Goal: Task Accomplishment & Management: Manage account settings

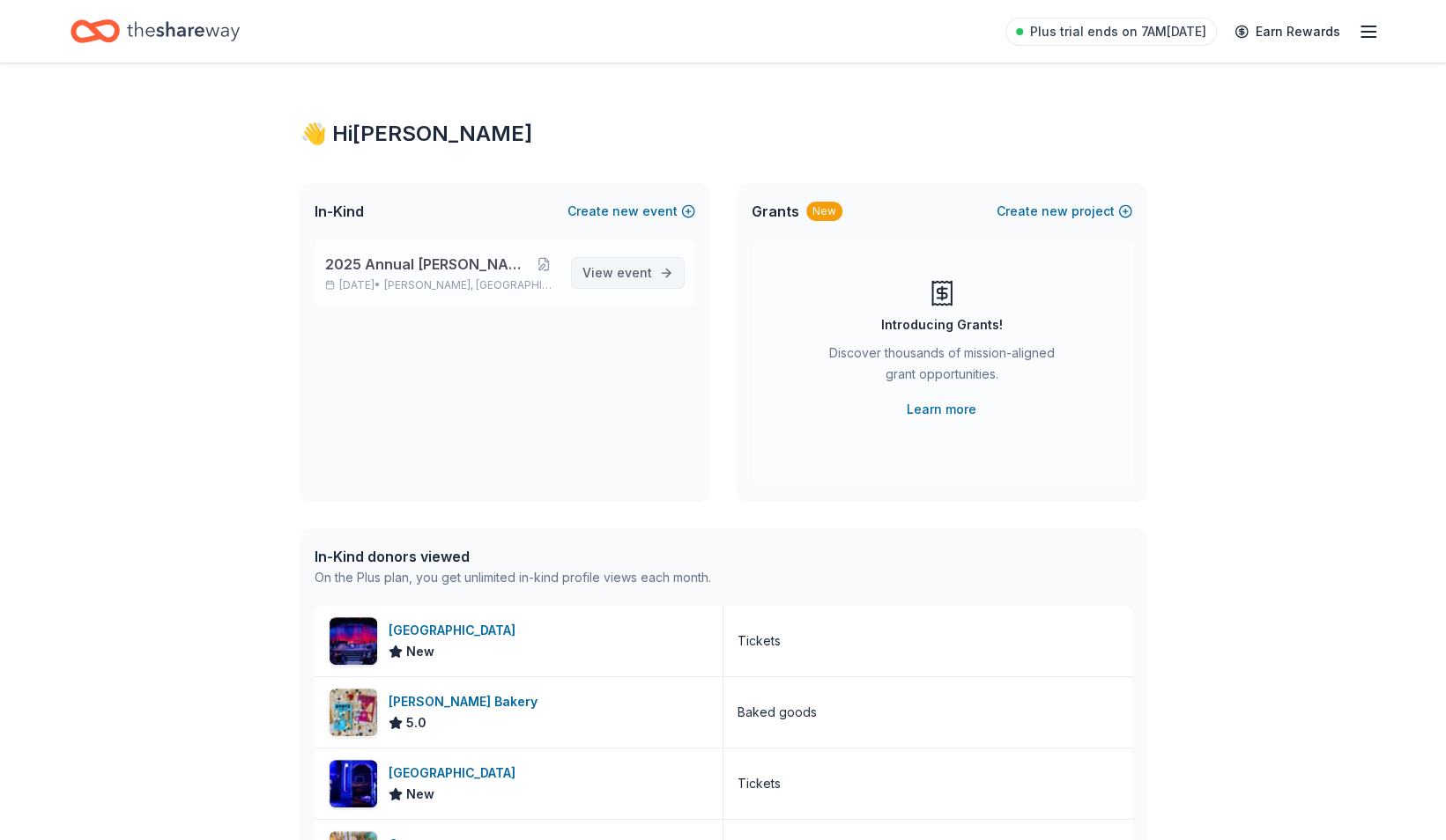
click at [627, 268] on span "event" at bounding box center [634, 273] width 36 height 15
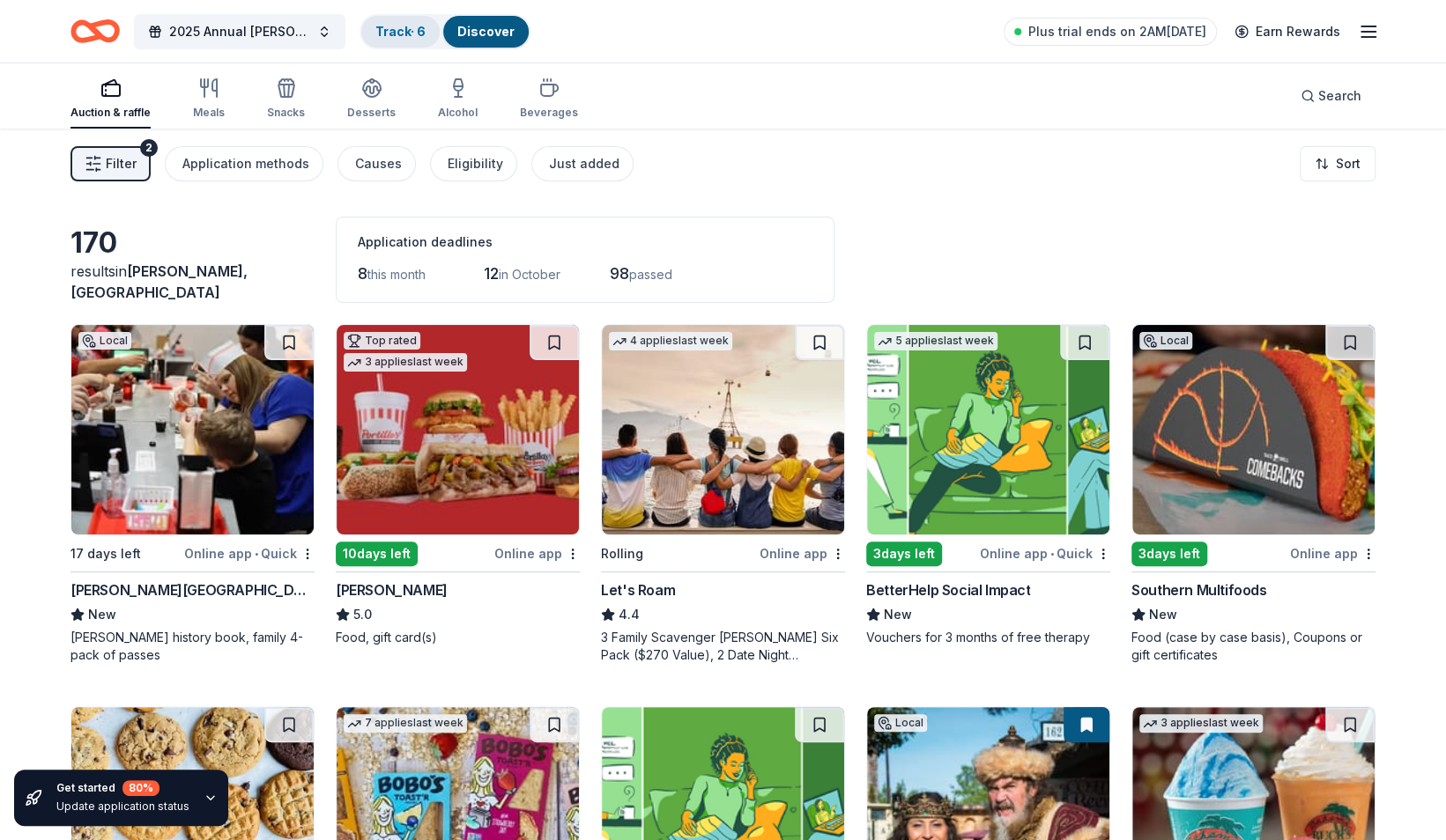
click at [415, 29] on link "Track · 6" at bounding box center [401, 32] width 50 height 15
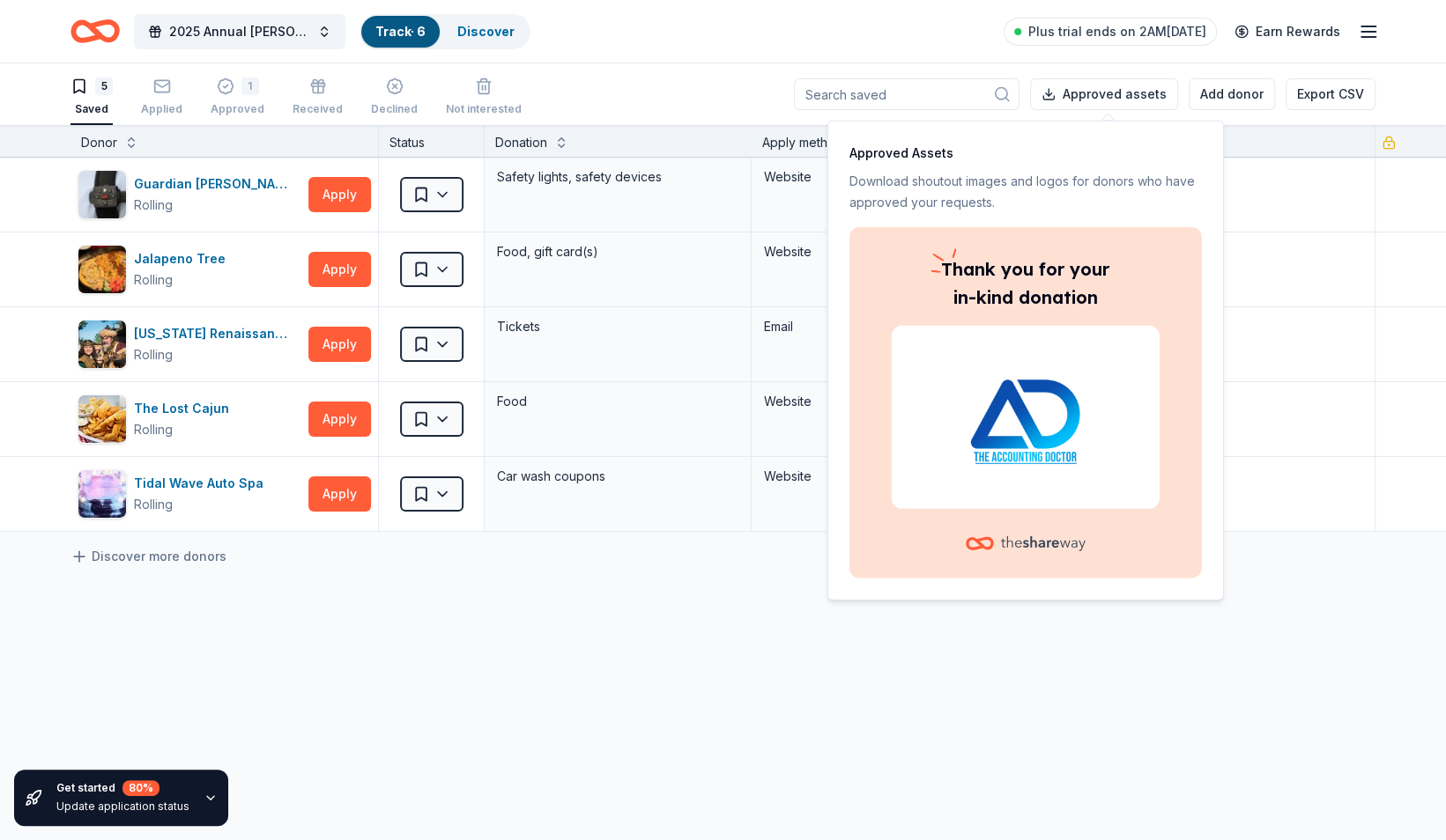
click at [1369, 26] on line "button" at bounding box center [1368, 26] width 14 height 0
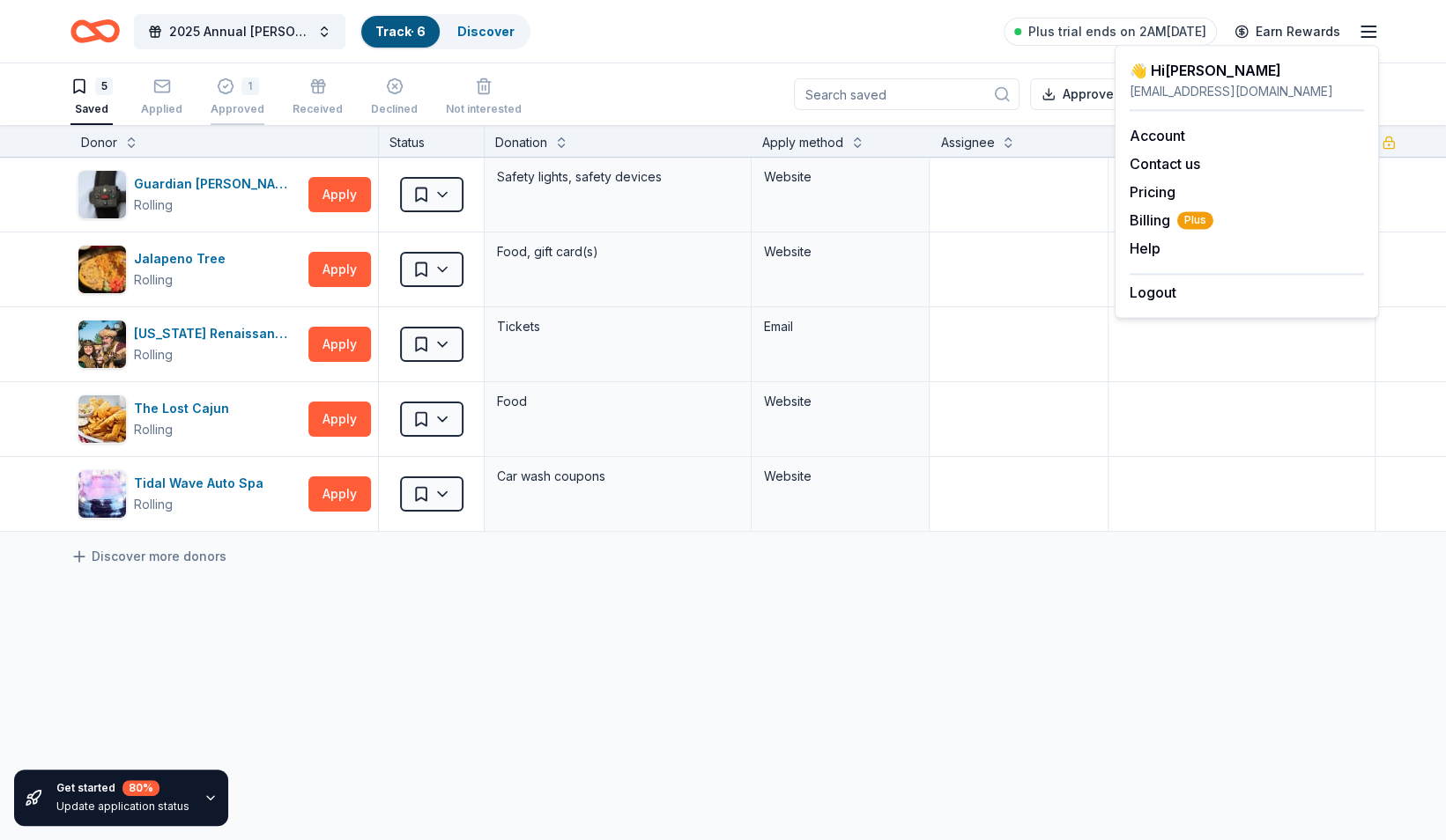
click at [233, 84] on div "1" at bounding box center [238, 86] width 54 height 17
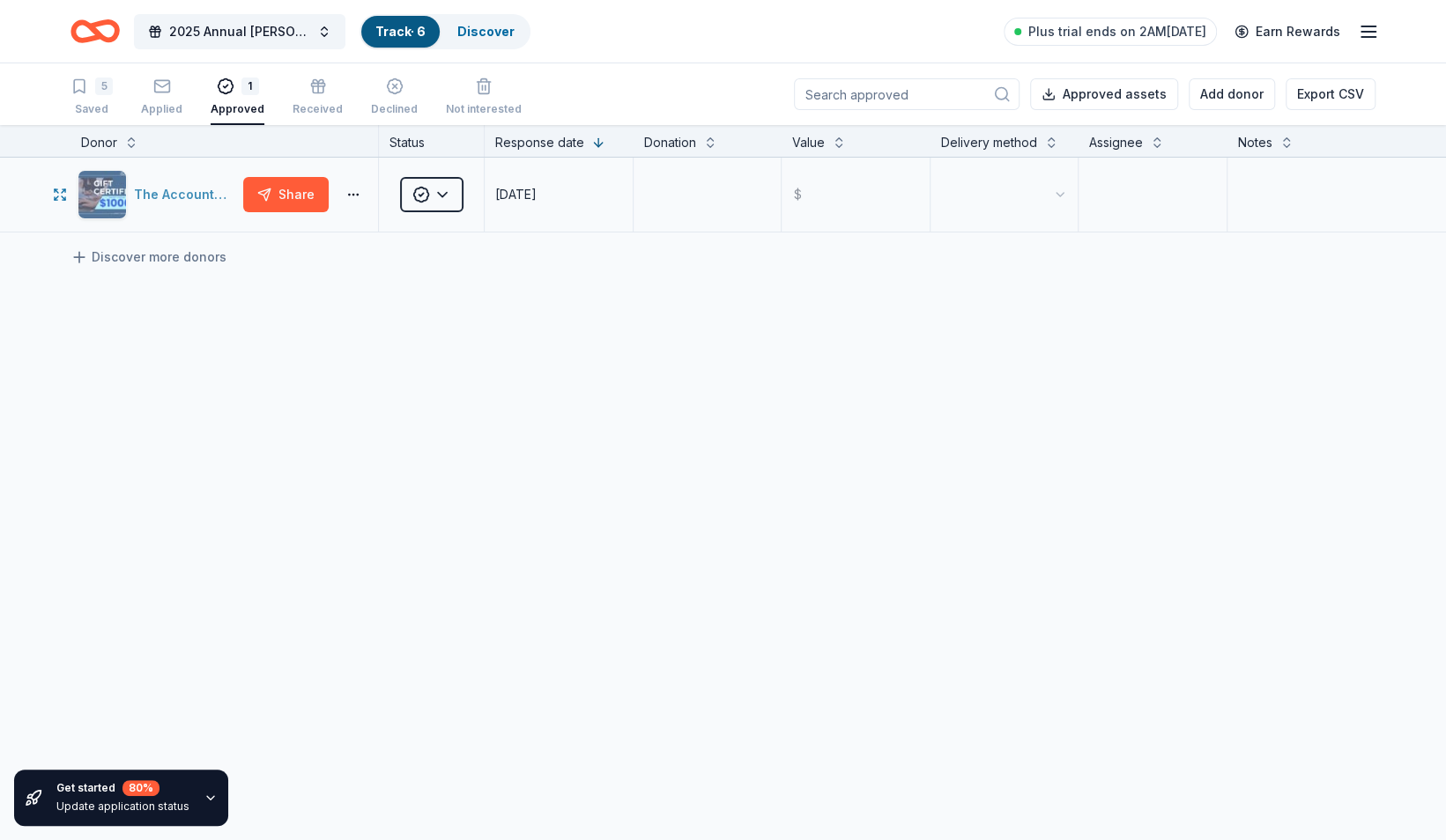
click at [113, 202] on img "button" at bounding box center [101, 194] width 47 height 47
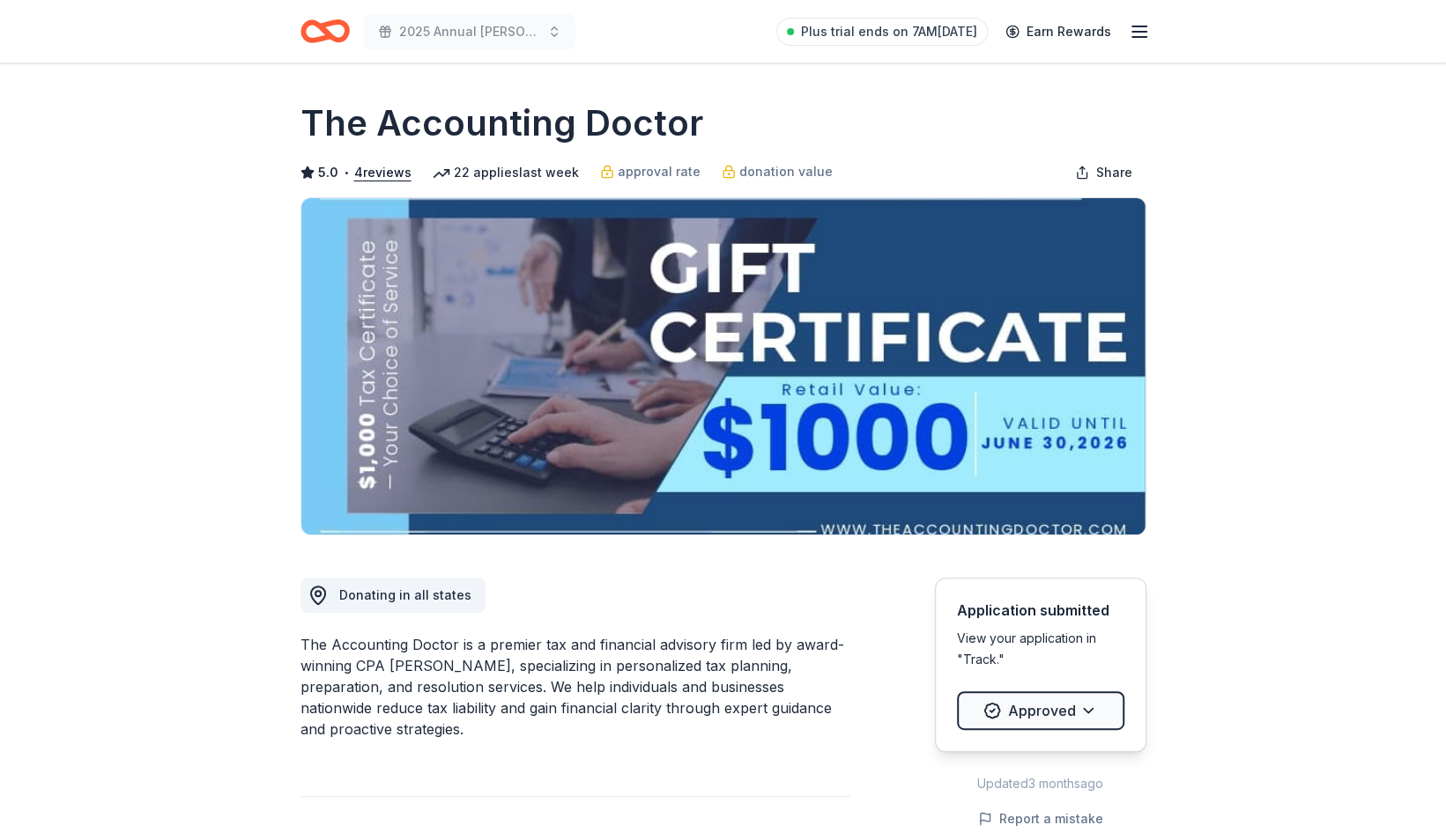
drag, startPoint x: 527, startPoint y: 671, endPoint x: 582, endPoint y: 697, distance: 60.8
click at [582, 697] on div "The Accounting Doctor is a premier tax and financial advisory firm led by award…" at bounding box center [575, 687] width 550 height 106
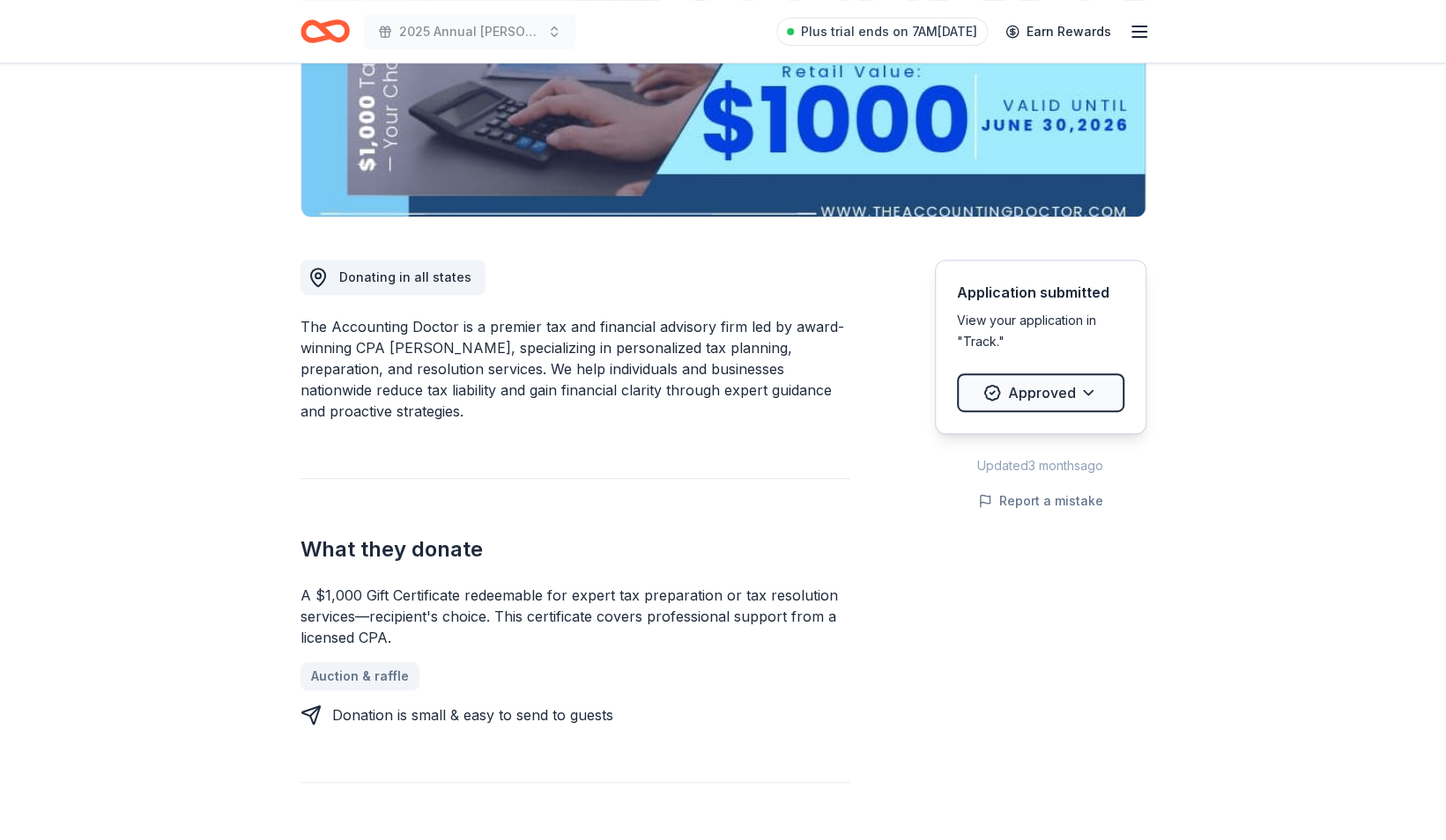
scroll to position [314, 0]
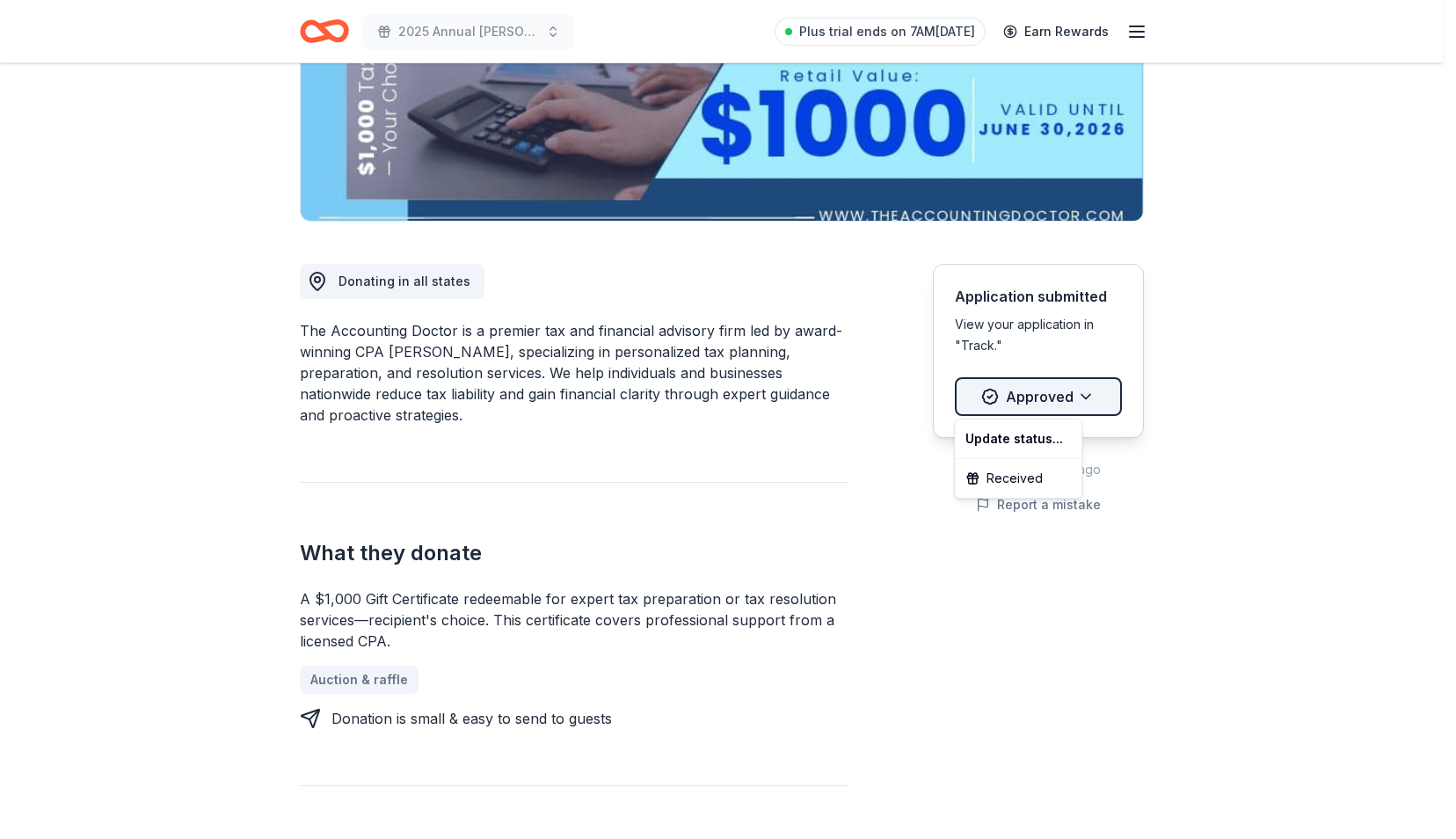
click at [1093, 389] on html "2025 Annual [PERSON_NAME] Fall Festival Plus trial ends on 7AM[DATE] Earn Rewar…" at bounding box center [728, 106] width 1456 height 839
click at [1362, 303] on html "2025 Annual Richards Fall Festival Plus trial ends on 7AM, 9/25 Earn Rewards Du…" at bounding box center [728, 106] width 1456 height 839
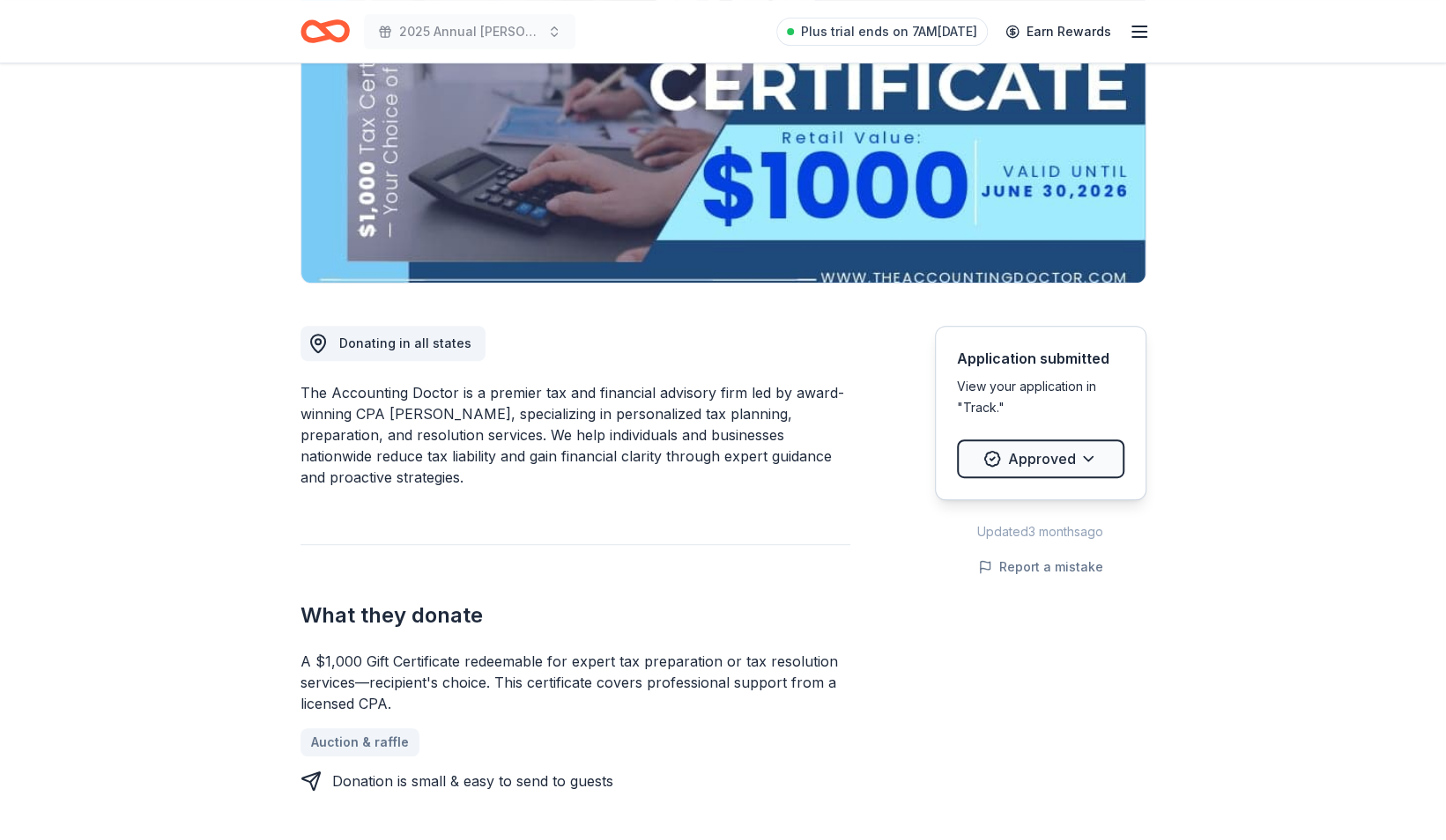
scroll to position [0, 0]
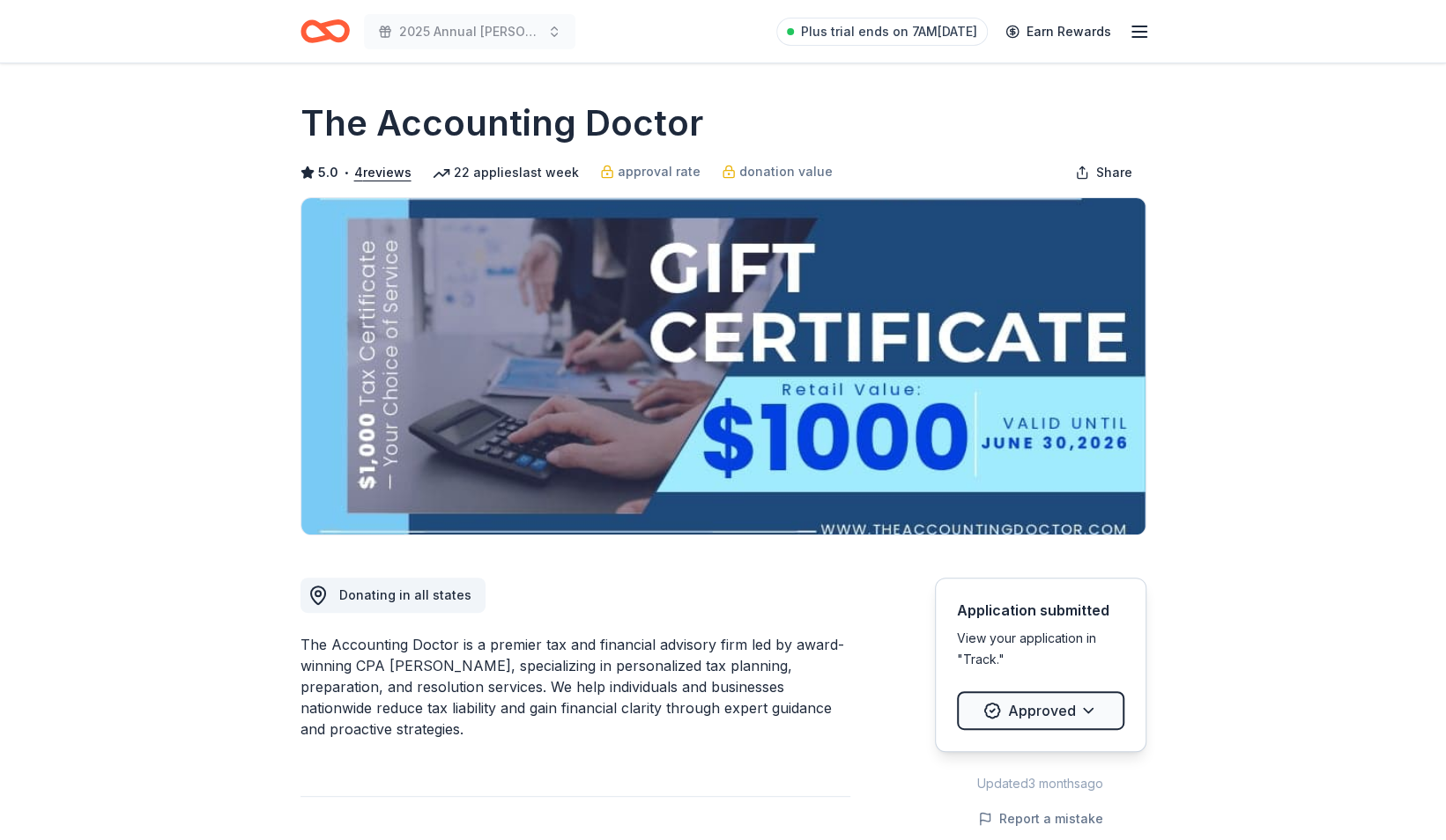
click at [1135, 37] on line "button" at bounding box center [1139, 37] width 14 height 0
click at [317, 28] on icon "Home" at bounding box center [325, 31] width 49 height 41
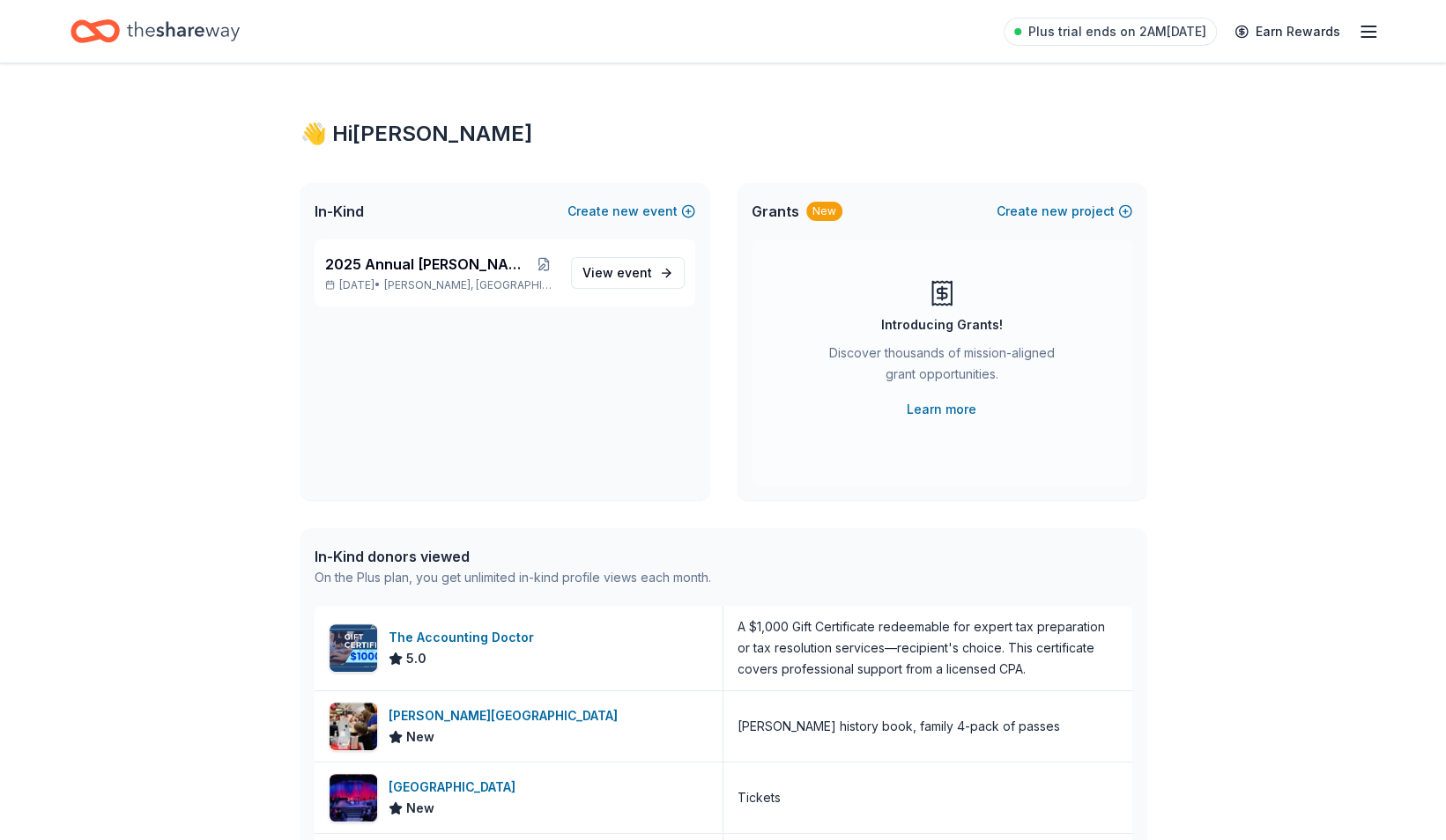
click at [556, 31] on div "Plus trial ends on 2AM, 9/25 Earn Rewards" at bounding box center [723, 31] width 1304 height 41
click at [659, 275] on link "View event" at bounding box center [628, 273] width 114 height 32
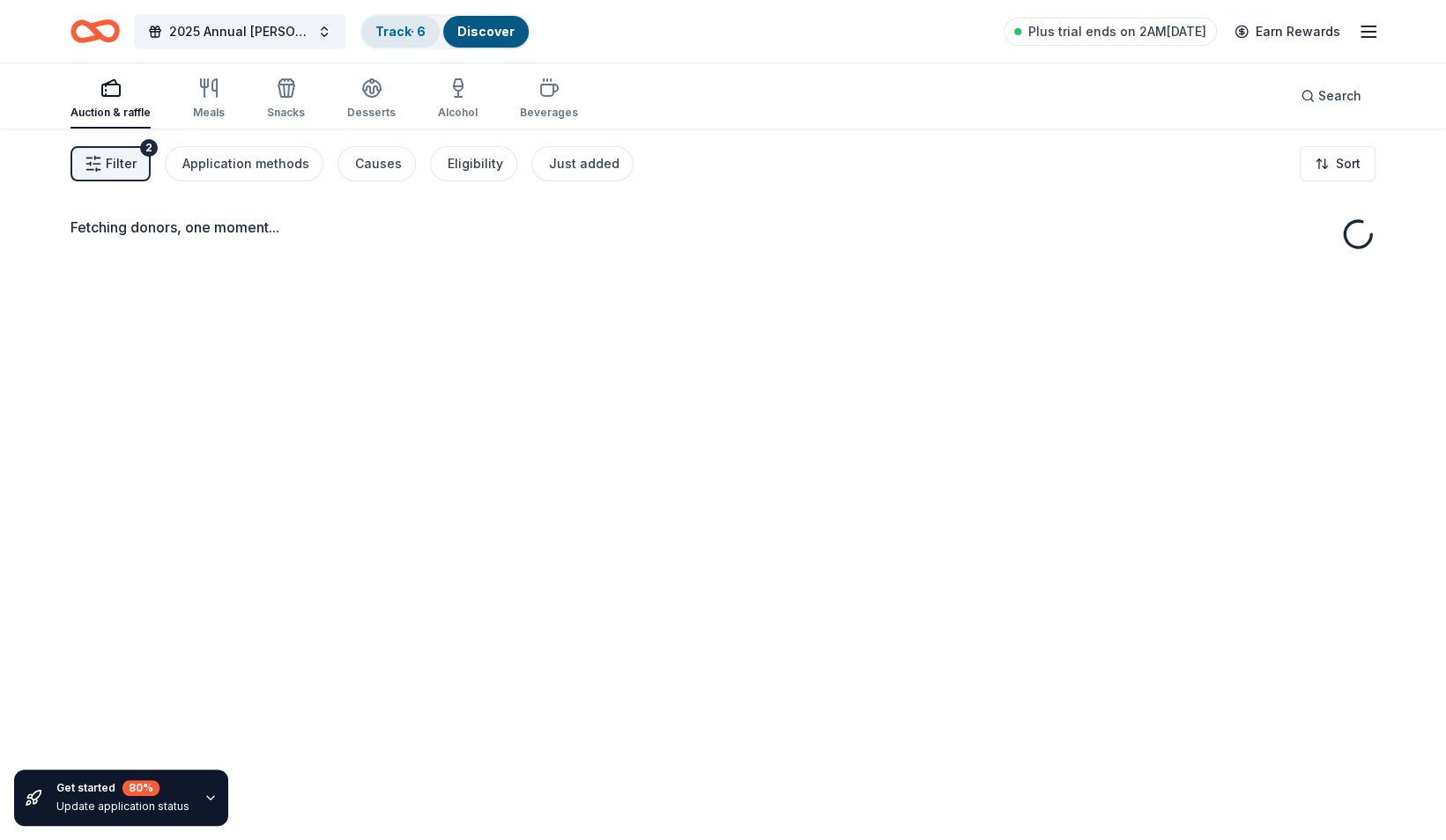
click at [409, 32] on link "Track · 6" at bounding box center [401, 32] width 50 height 15
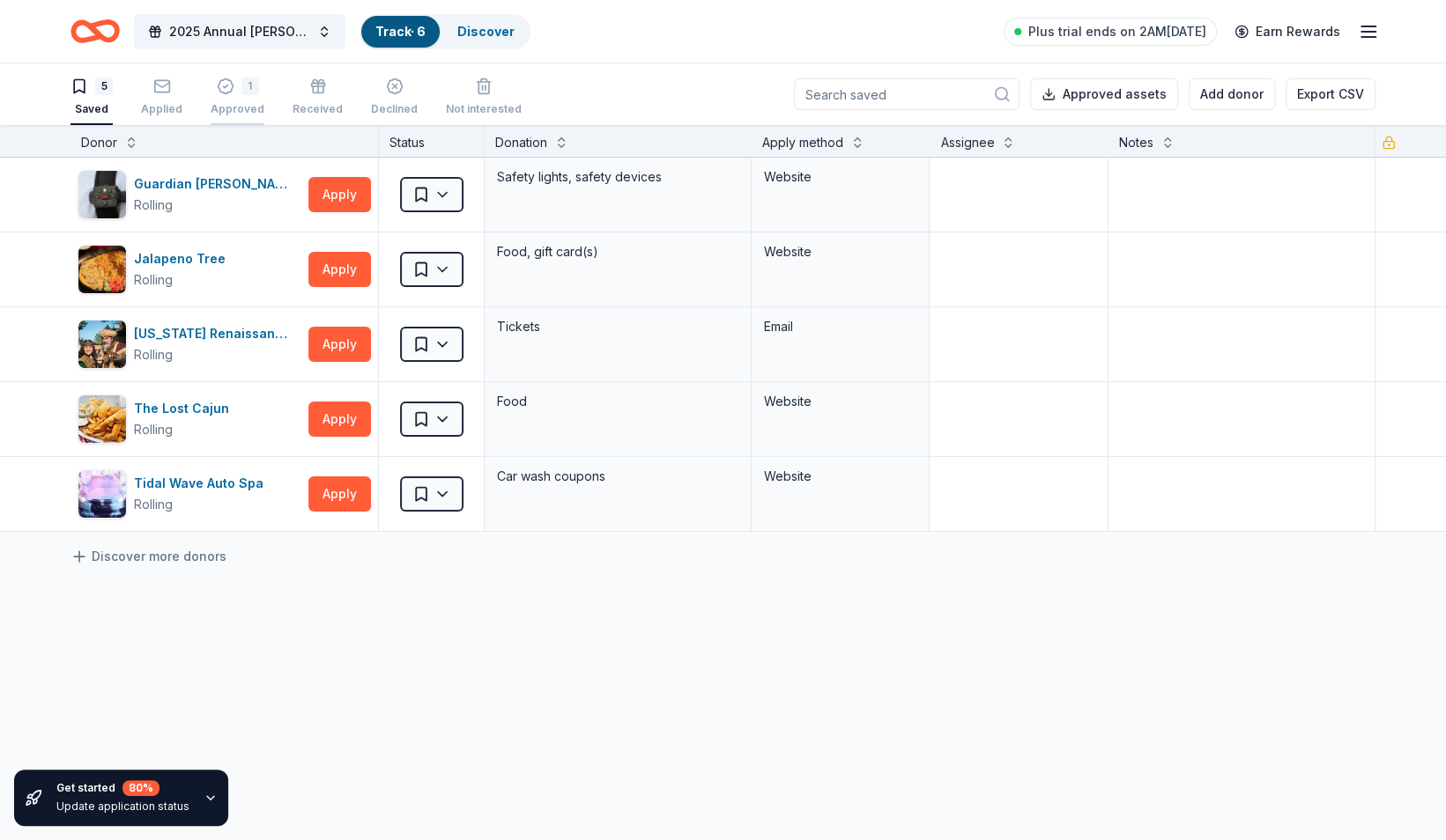
click at [229, 102] on div "Approved" at bounding box center [238, 109] width 54 height 14
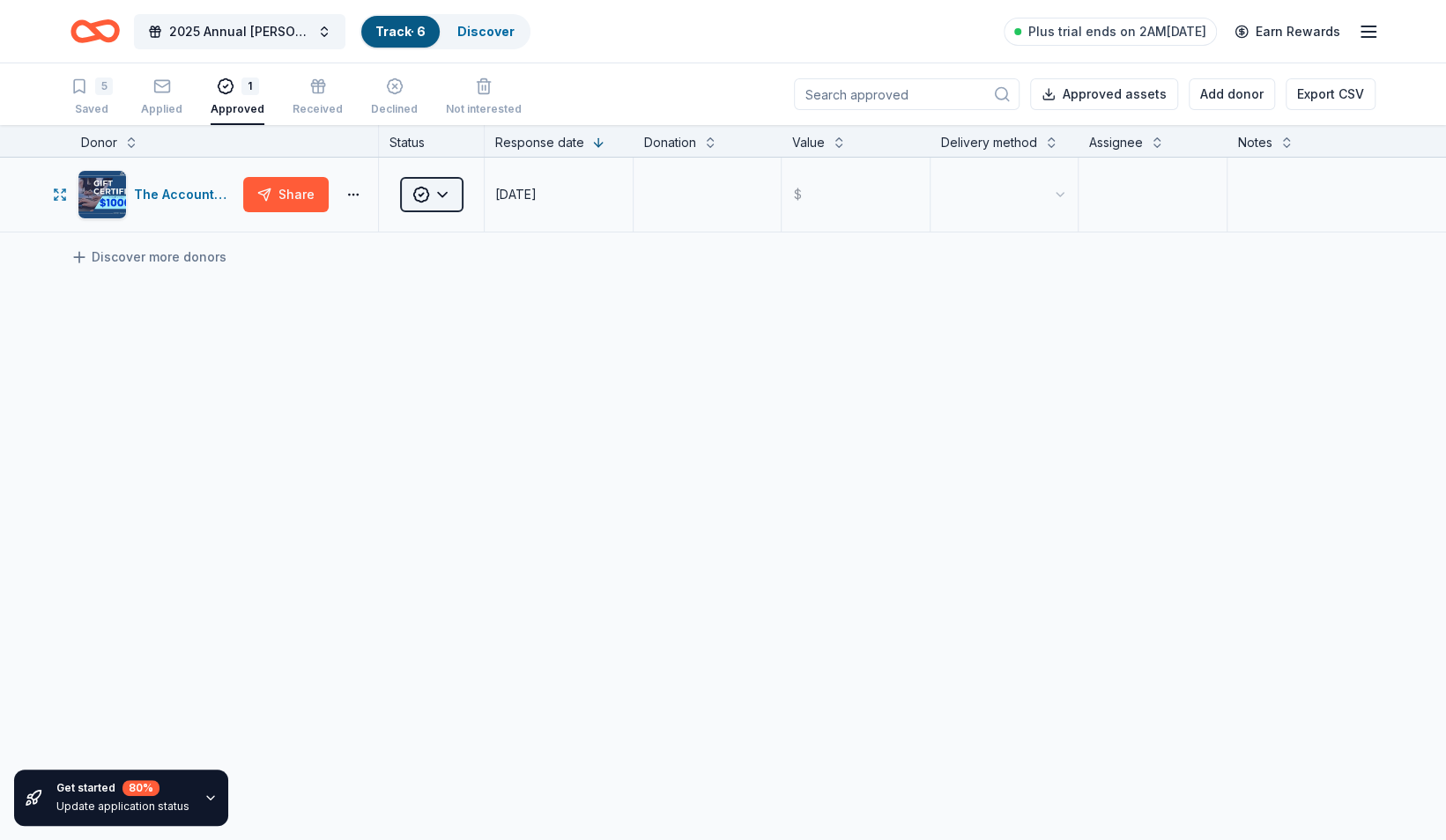
click at [452, 194] on html "10% 2025 Annual Richards Fall Festival Track · 6 Discover Plus trial ends on 2A…" at bounding box center [723, 420] width 1446 height 840
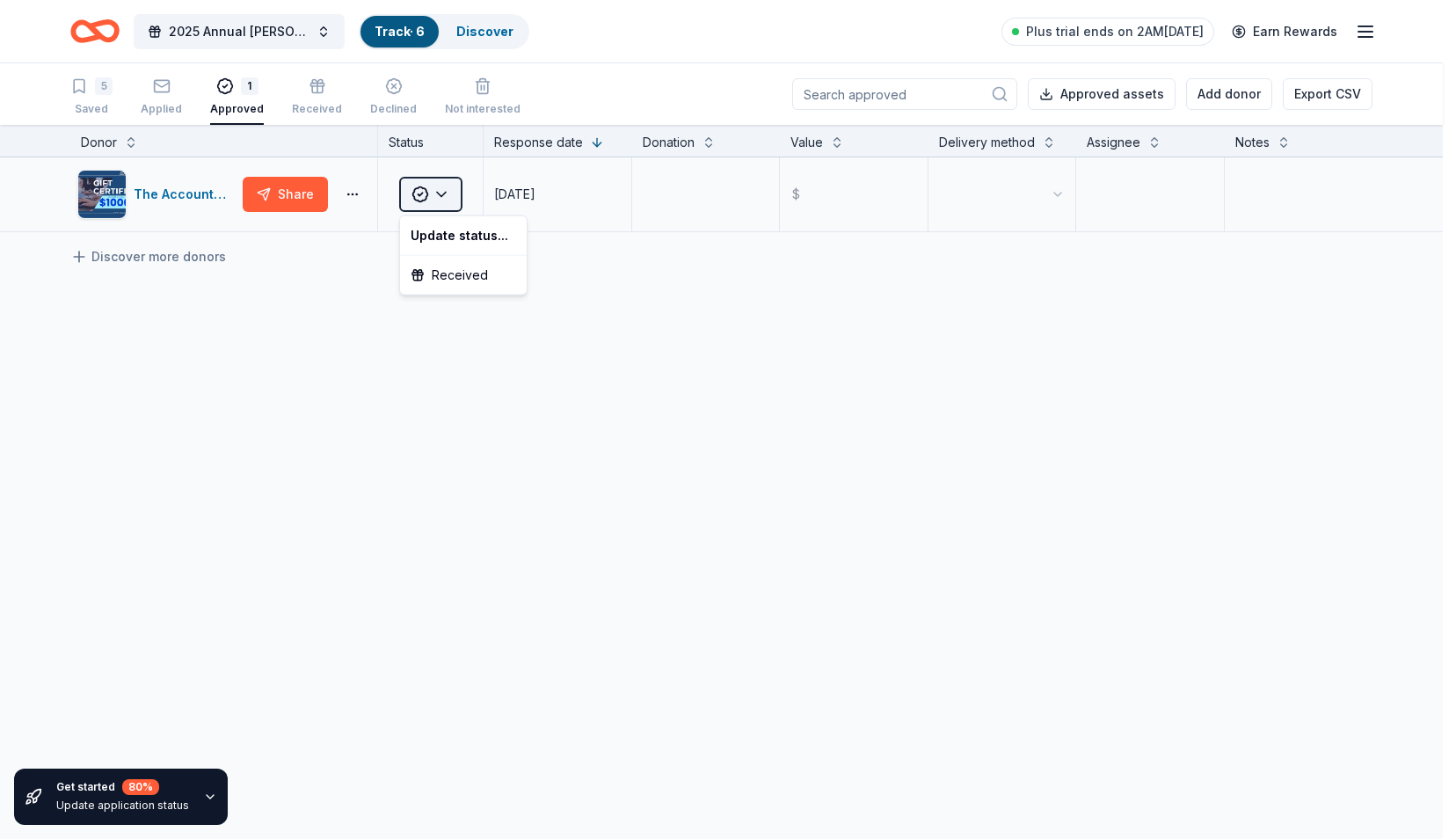
click at [451, 193] on html "10% 2025 Annual Richards Fall Festival Track · 6 Discover Plus trial ends on 2A…" at bounding box center [728, 420] width 1456 height 839
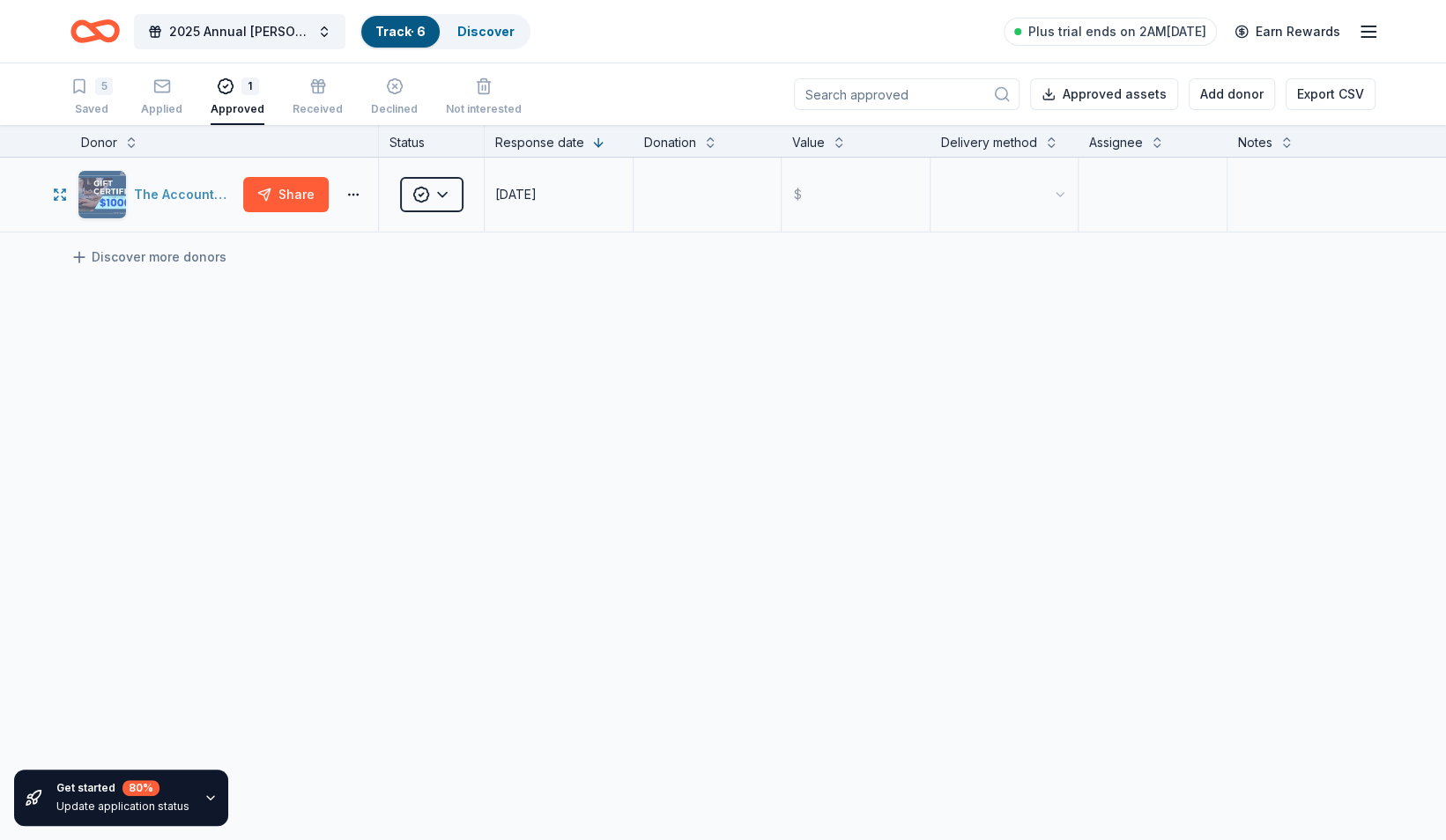
click at [107, 197] on img "button" at bounding box center [101, 194] width 47 height 47
click at [433, 187] on html "10% 2025 Annual Richards Fall Festival Track · 6 Discover Plus trial ends on 2A…" at bounding box center [723, 420] width 1446 height 840
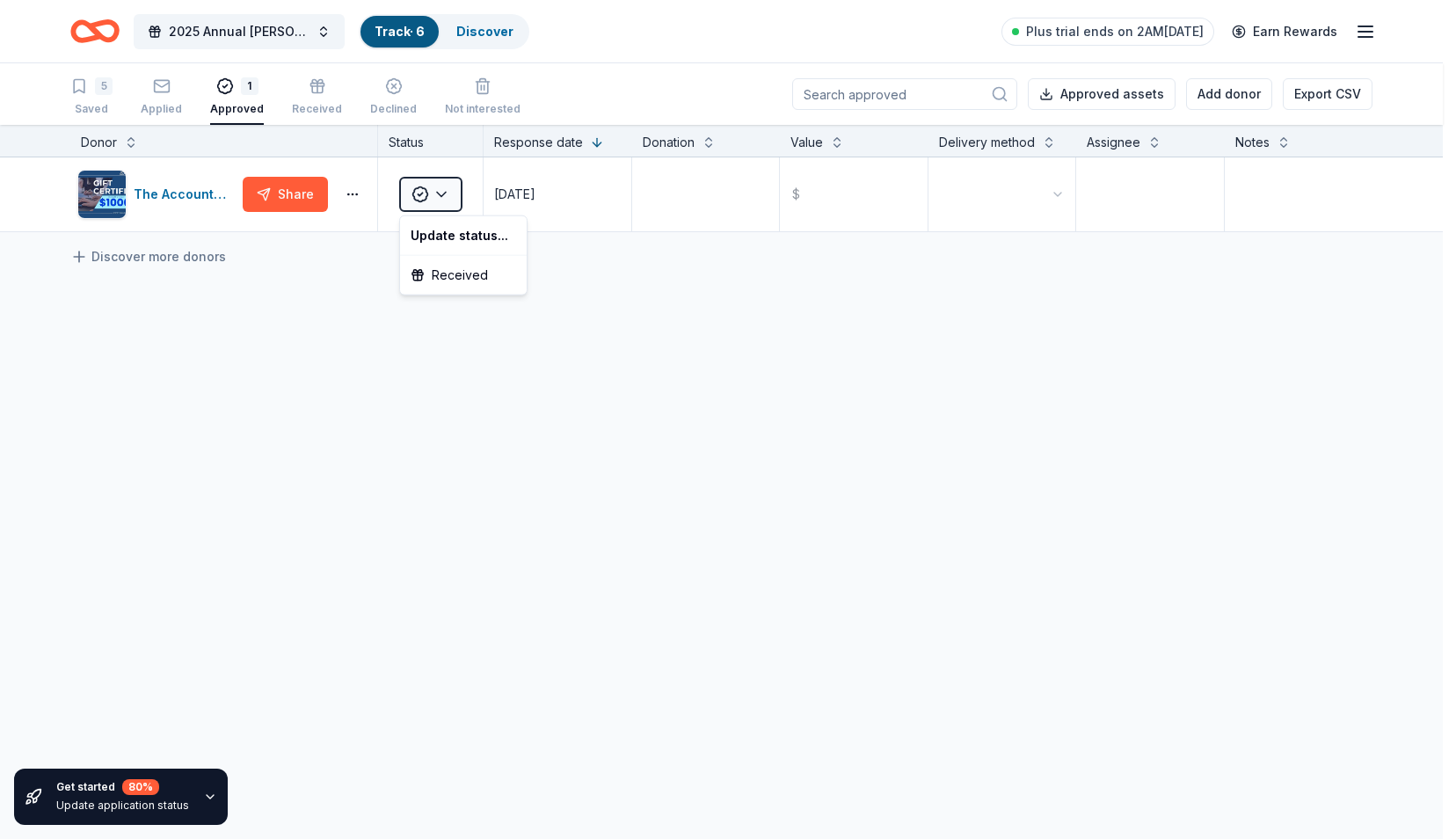
click at [183, 195] on html "10% 2025 Annual Richards Fall Festival Track · 6 Discover Plus trial ends on 2A…" at bounding box center [728, 420] width 1456 height 839
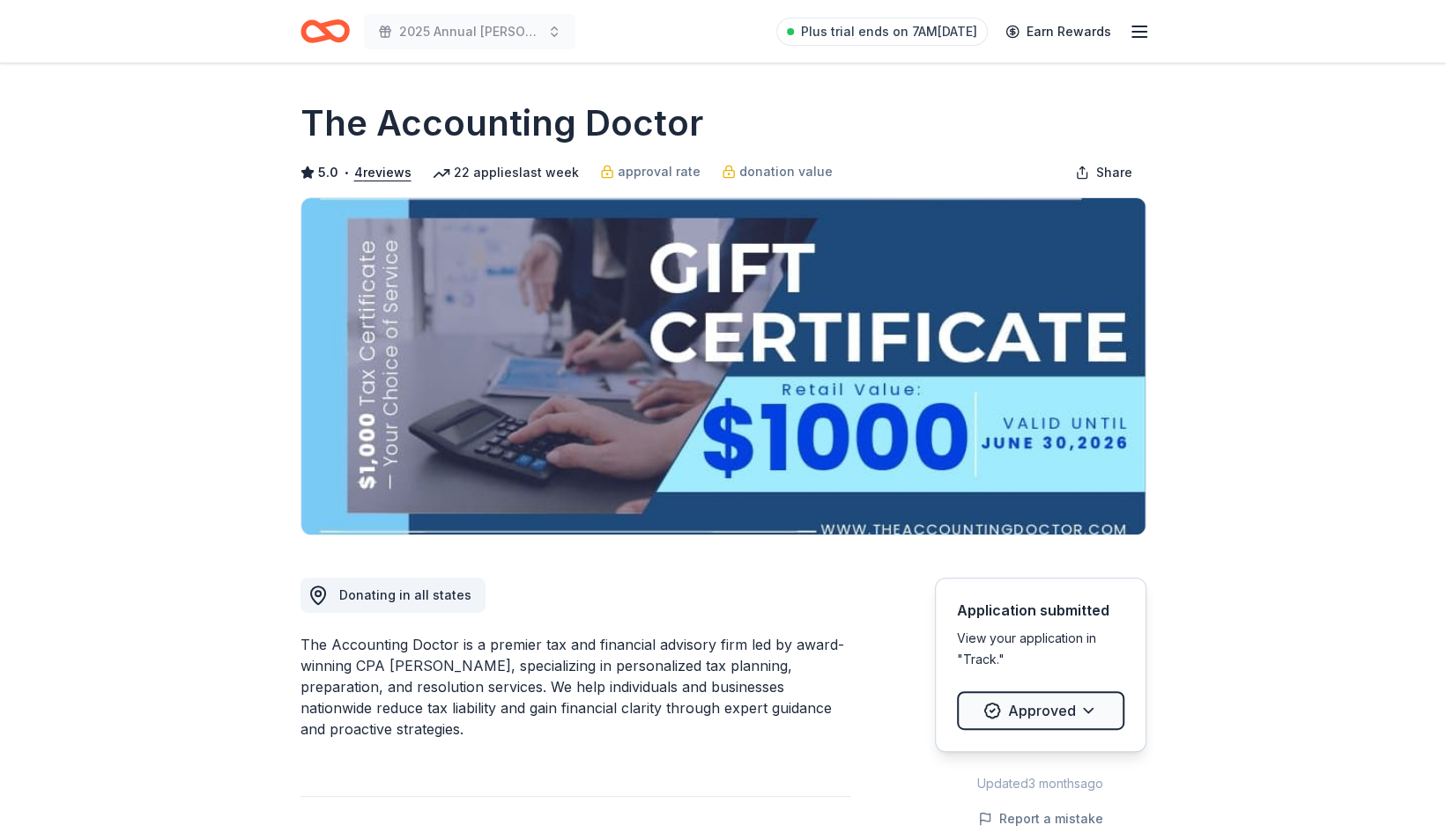
drag, startPoint x: 622, startPoint y: 644, endPoint x: 678, endPoint y: 705, distance: 82.8
click at [678, 705] on div "The Accounting Doctor is a premier tax and financial advisory firm led by award…" at bounding box center [575, 687] width 550 height 106
